Goal: Information Seeking & Learning: Learn about a topic

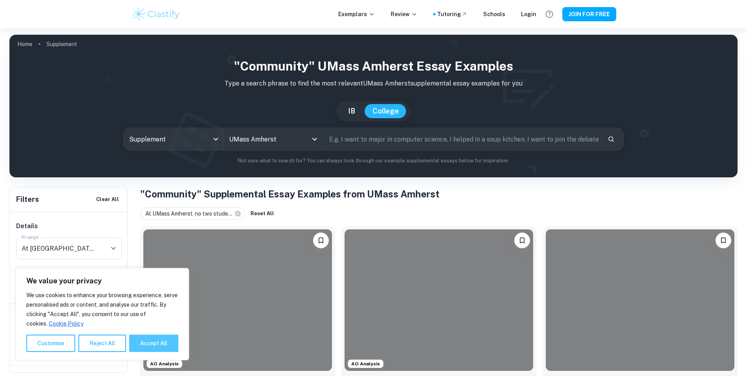
click at [143, 341] on button "Accept All" at bounding box center [153, 342] width 49 height 17
checkbox input "true"
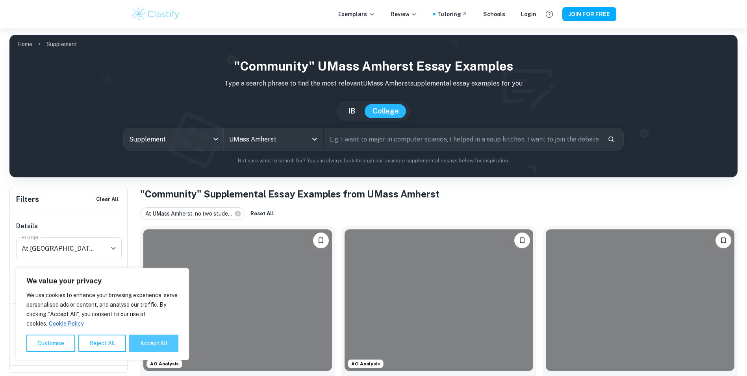
checkbox input "true"
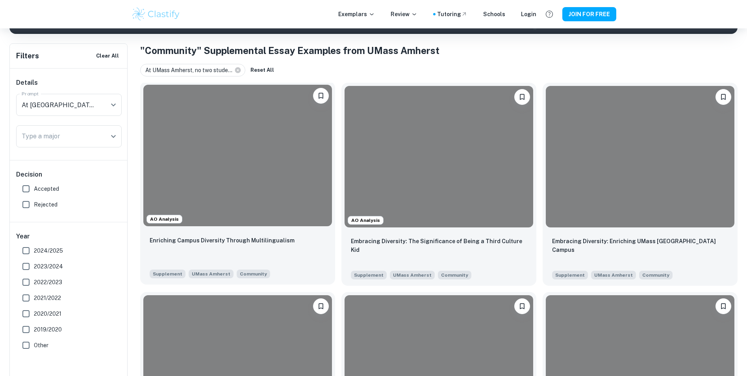
scroll to position [158, 0]
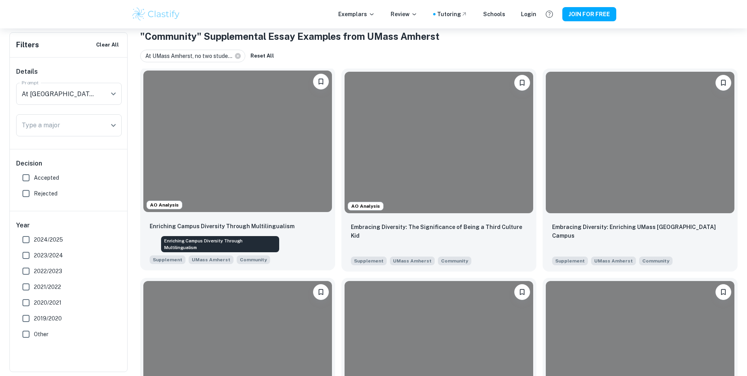
click at [233, 227] on p "Enriching Campus Diversity Through Multilingualism" at bounding box center [222, 226] width 145 height 9
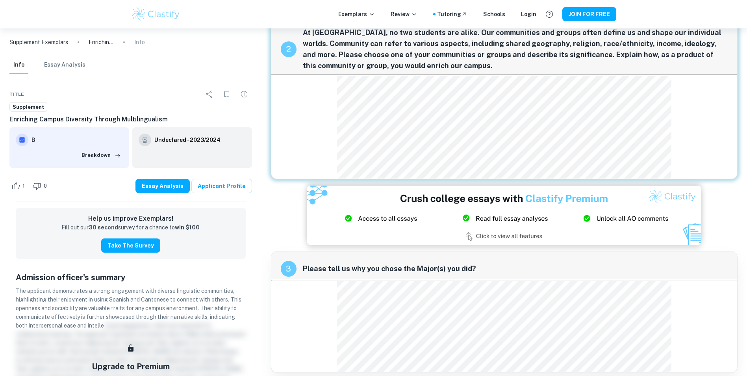
scroll to position [155, 0]
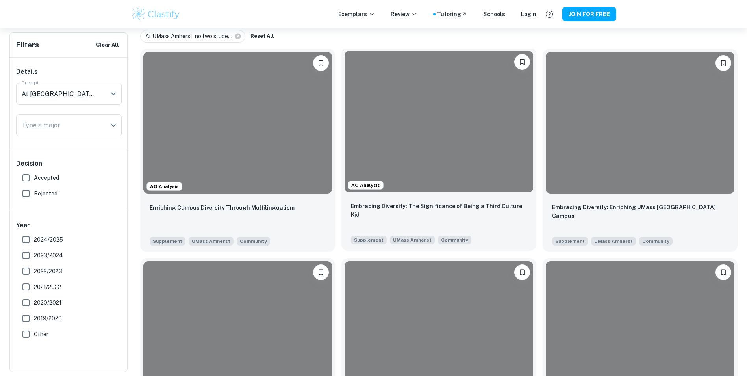
scroll to position [197, 0]
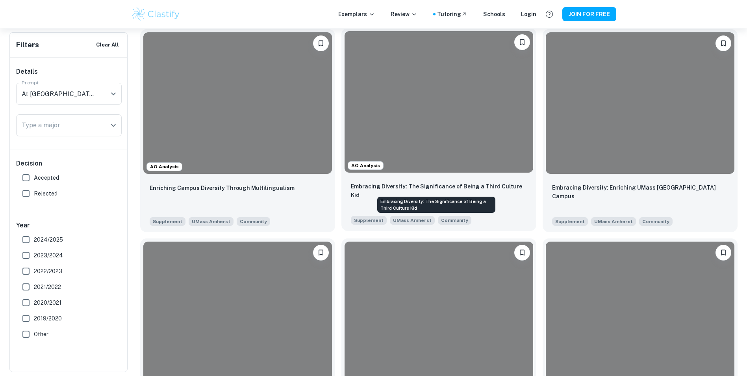
click at [440, 186] on p "Embracing Diversity: The Significance of Being a Third Culture Kid" at bounding box center [439, 190] width 176 height 17
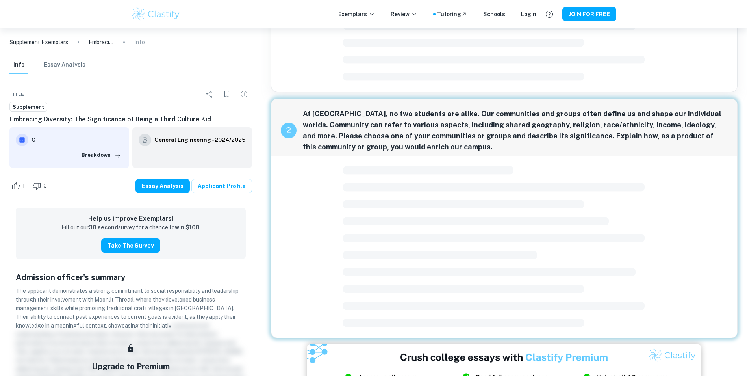
scroll to position [168, 0]
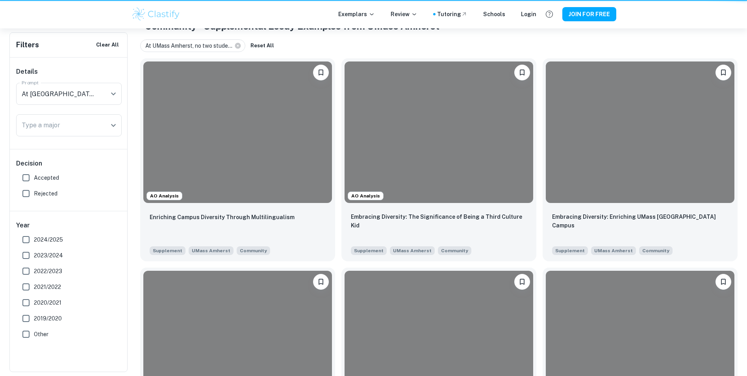
scroll to position [197, 0]
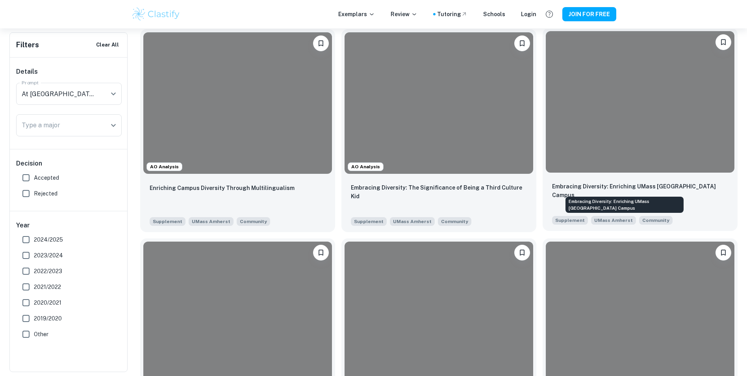
click at [598, 184] on p "Embracing Diversity: Enriching UMass [GEOGRAPHIC_DATA] Campus" at bounding box center [640, 190] width 176 height 17
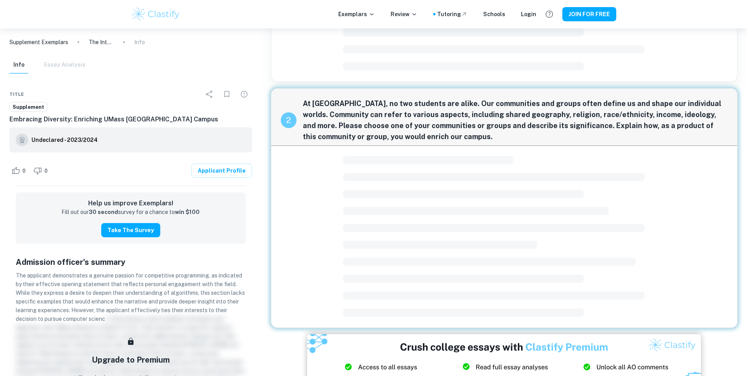
scroll to position [143, 0]
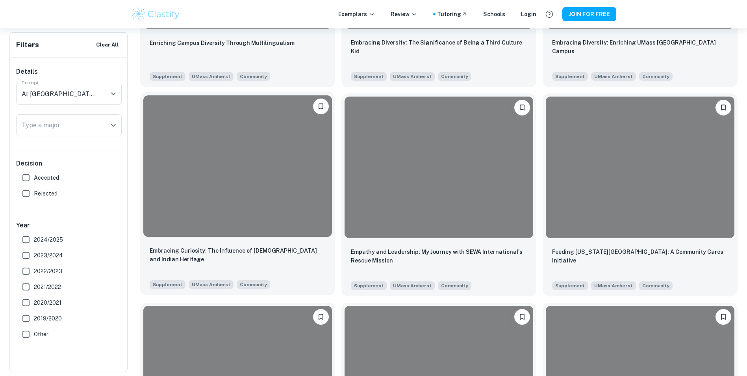
scroll to position [355, 0]
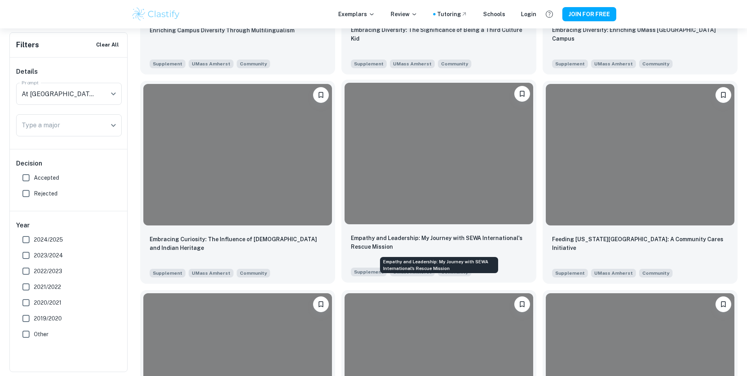
click at [464, 238] on p "Empathy and Leadership: My Journey with SEWA International's Rescue Mission" at bounding box center [439, 242] width 176 height 17
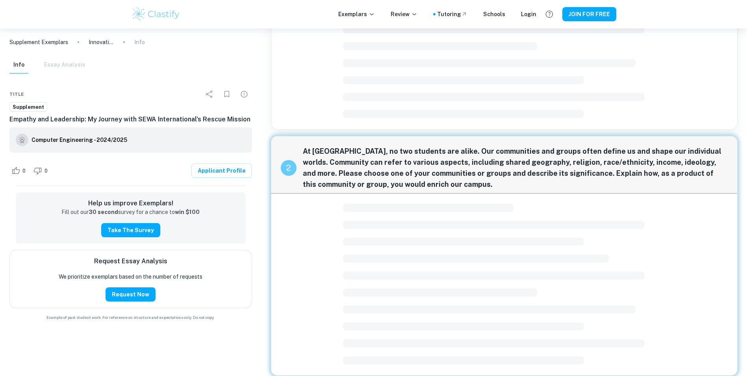
scroll to position [168, 0]
